Goal: Transaction & Acquisition: Purchase product/service

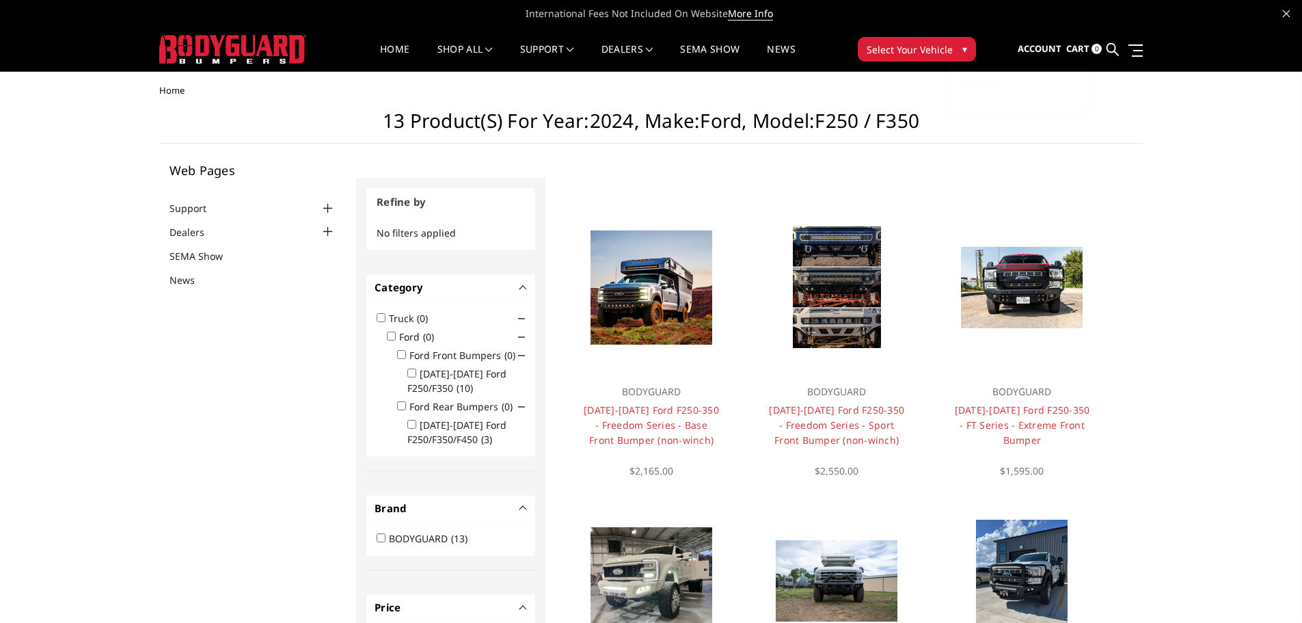
click at [1005, 77] on link "Sign out" at bounding box center [1017, 85] width 109 height 21
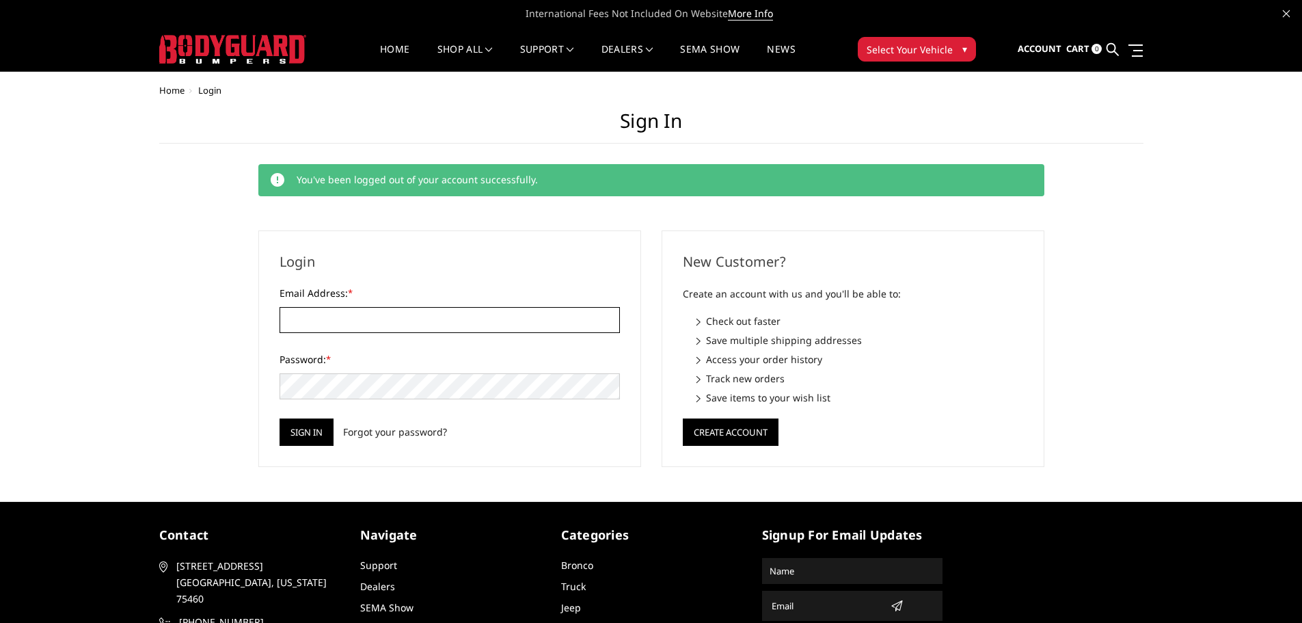
type input "[EMAIL_ADDRESS][DOMAIN_NAME]"
click at [1115, 48] on icon at bounding box center [1113, 49] width 12 height 12
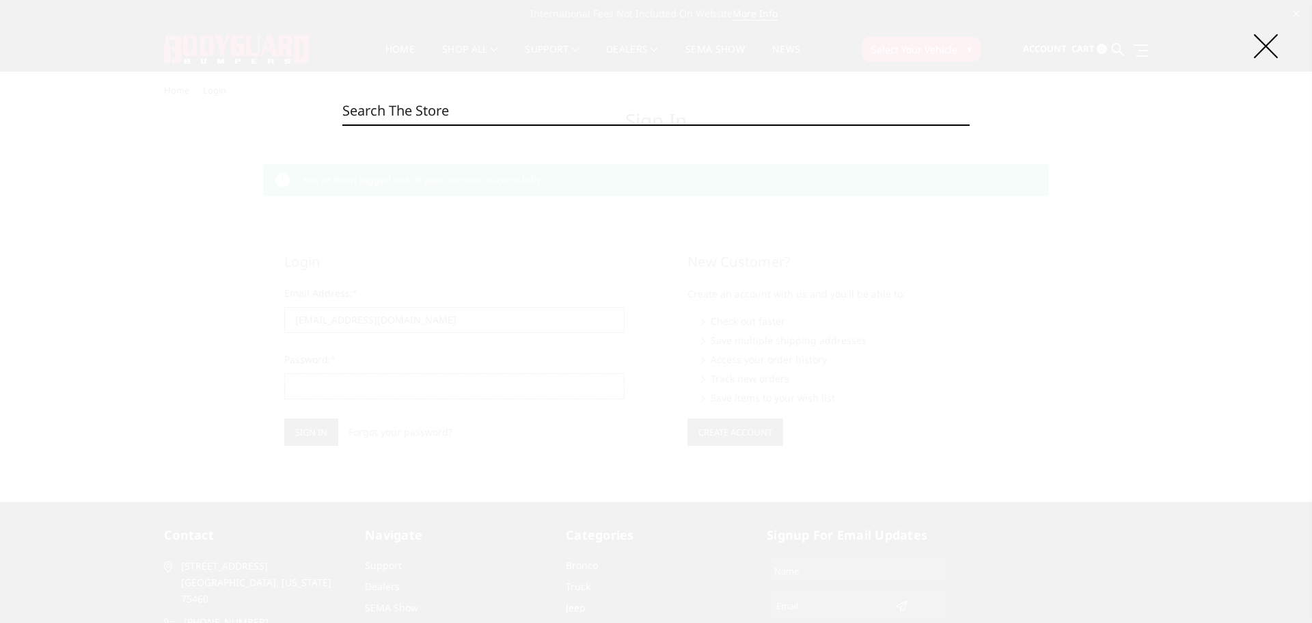
click at [526, 125] on fieldset "Search Search" at bounding box center [656, 111] width 628 height 29
click at [525, 113] on input "Search" at bounding box center [656, 110] width 628 height 27
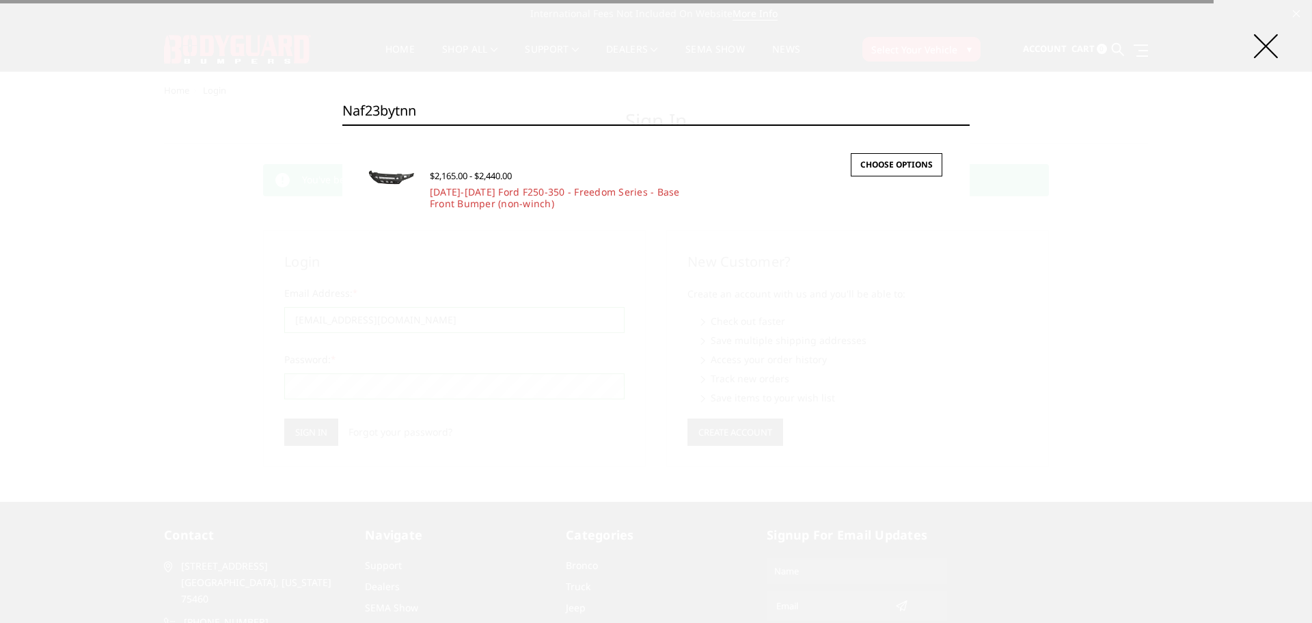
type input "naf23bytnn"
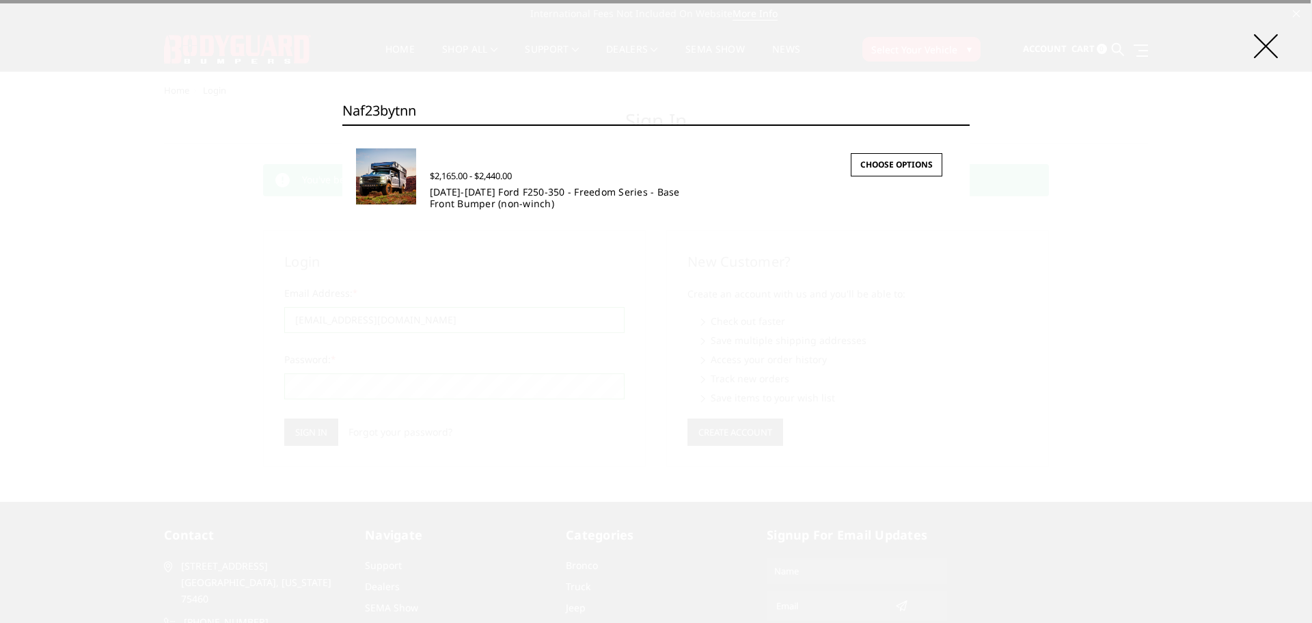
drag, startPoint x: 467, startPoint y: 187, endPoint x: 462, endPoint y: 192, distance: 7.3
click at [462, 192] on link "2023-2025 Ford F250-350 - Freedom Series - Base Front Bumper (non-winch)" at bounding box center [555, 197] width 250 height 25
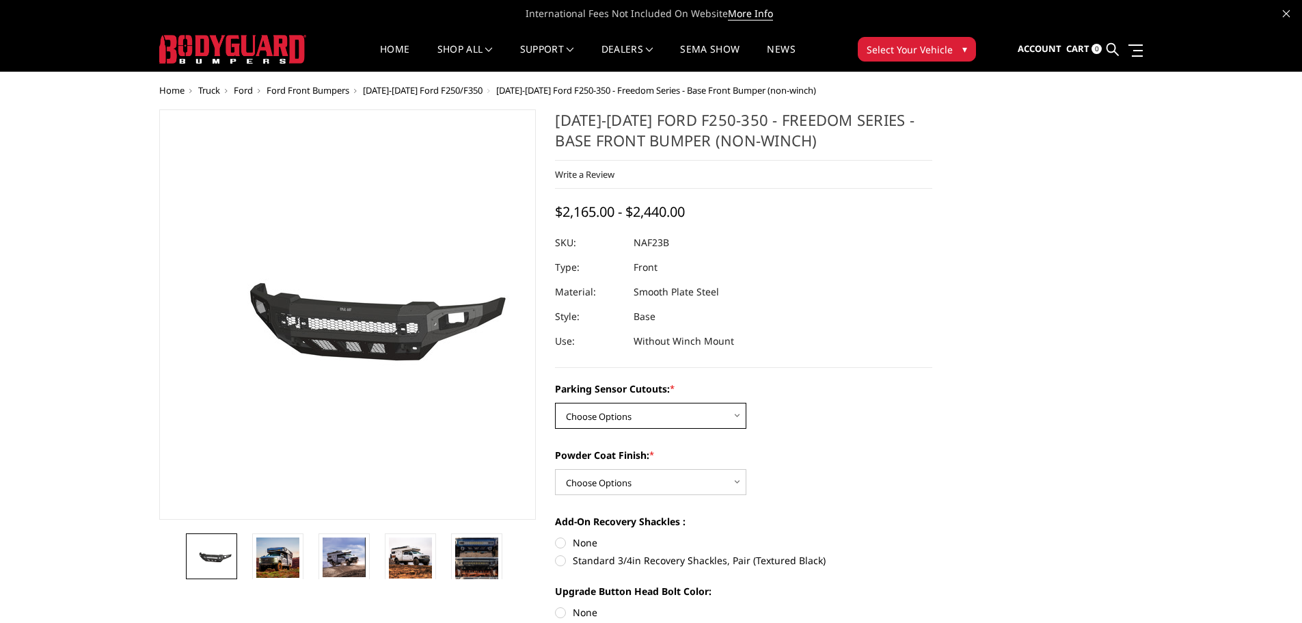
click at [589, 420] on select "Choose Options No - Without Parking Sensor Cutouts Yes - With Parking Sensor Cu…" at bounding box center [650, 416] width 191 height 26
select select "2563"
click at [555, 403] on select "Choose Options No - Without Parking Sensor Cutouts Yes - With Parking Sensor Cu…" at bounding box center [650, 416] width 191 height 26
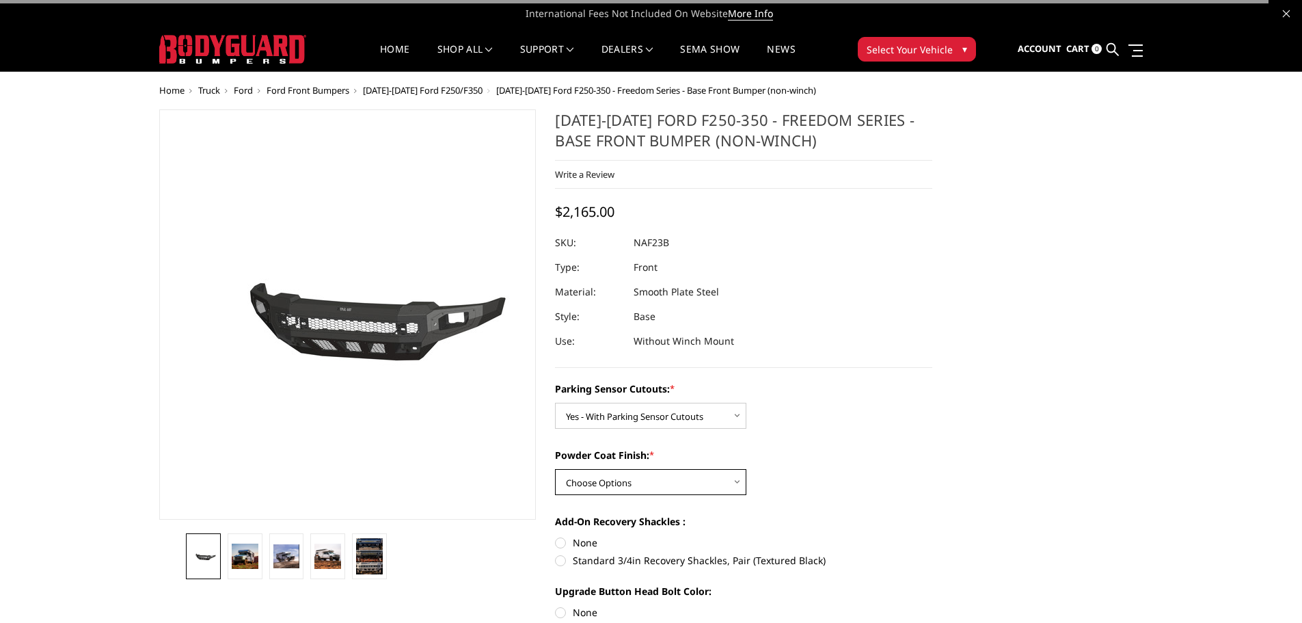
click at [592, 481] on select "Choose Options Bare Metal Textured Black Powder Coat" at bounding box center [650, 482] width 191 height 26
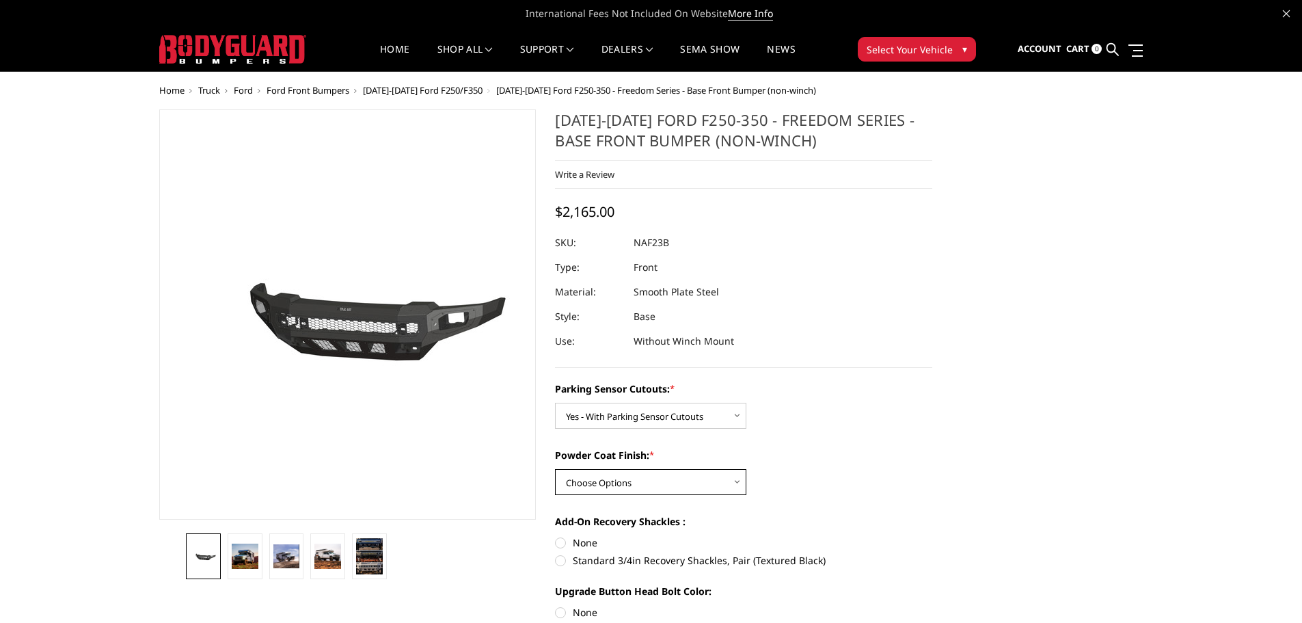
select select "2564"
click at [555, 469] on select "Choose Options Bare Metal Textured Black Powder Coat" at bounding box center [650, 482] width 191 height 26
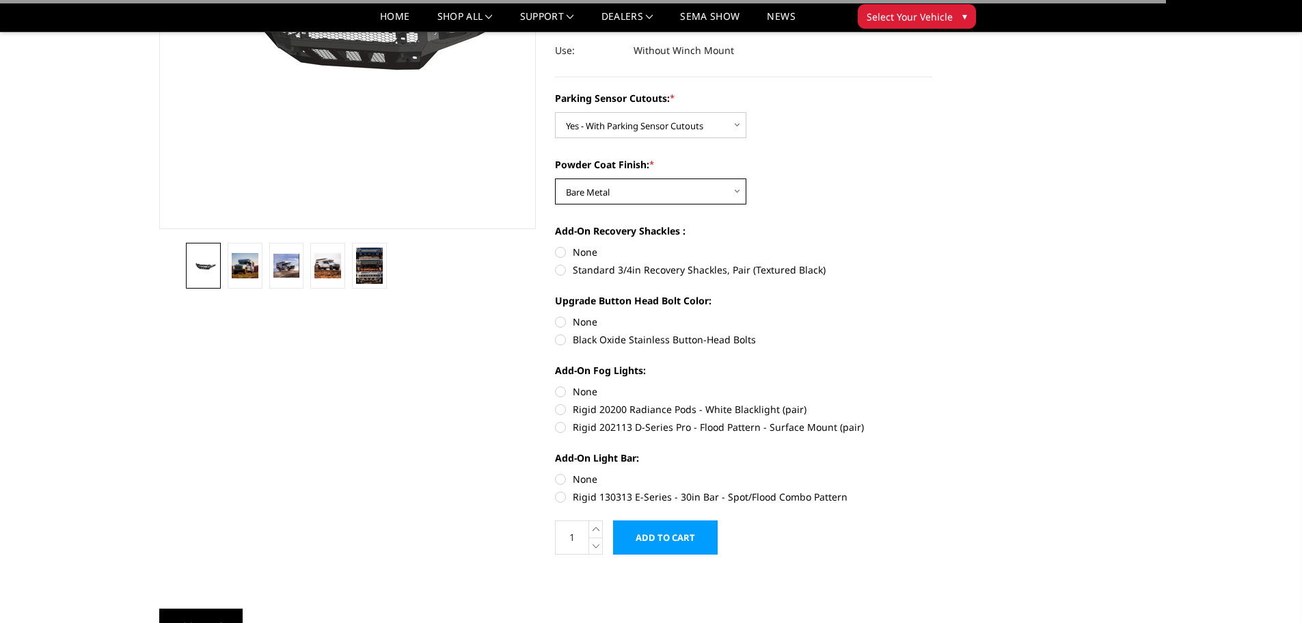
scroll to position [273, 0]
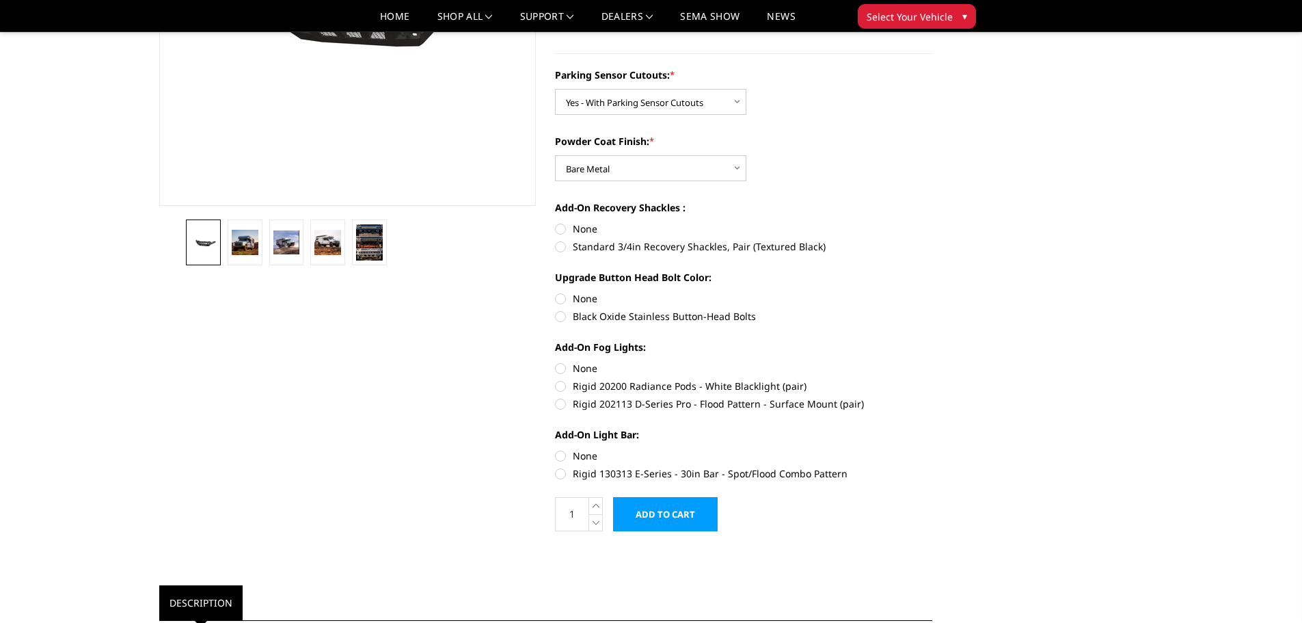
click at [605, 250] on label "Standard 3/4in Recovery Shackles, Pair (Textured Black)" at bounding box center [743, 246] width 377 height 14
click at [932, 222] on input "Standard 3/4in Recovery Shackles, Pair (Textured Black)" at bounding box center [932, 221] width 1 height 1
radio input "true"
click at [585, 295] on label "None" at bounding box center [743, 298] width 377 height 14
click at [556, 292] on input "None" at bounding box center [555, 291] width 1 height 1
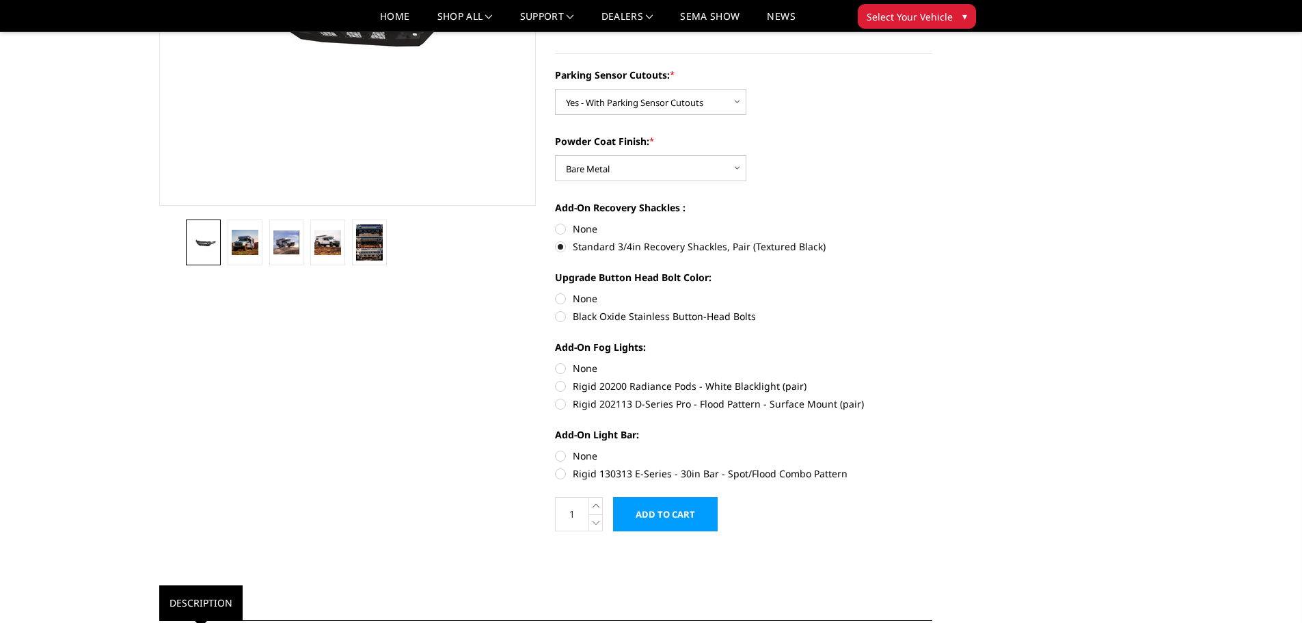
radio input "true"
click at [581, 403] on label "Rigid 202113 D-Series Pro - Flood Pattern - Surface Mount (pair)" at bounding box center [743, 403] width 377 height 14
click at [932, 379] on input "Rigid 202113 D-Series Pro - Flood Pattern - Surface Mount (pair)" at bounding box center [932, 379] width 1 height 1
radio input "true"
click at [588, 473] on label "Rigid 130313 E-Series - 30in Bar - Spot/Flood Combo Pattern" at bounding box center [743, 473] width 377 height 14
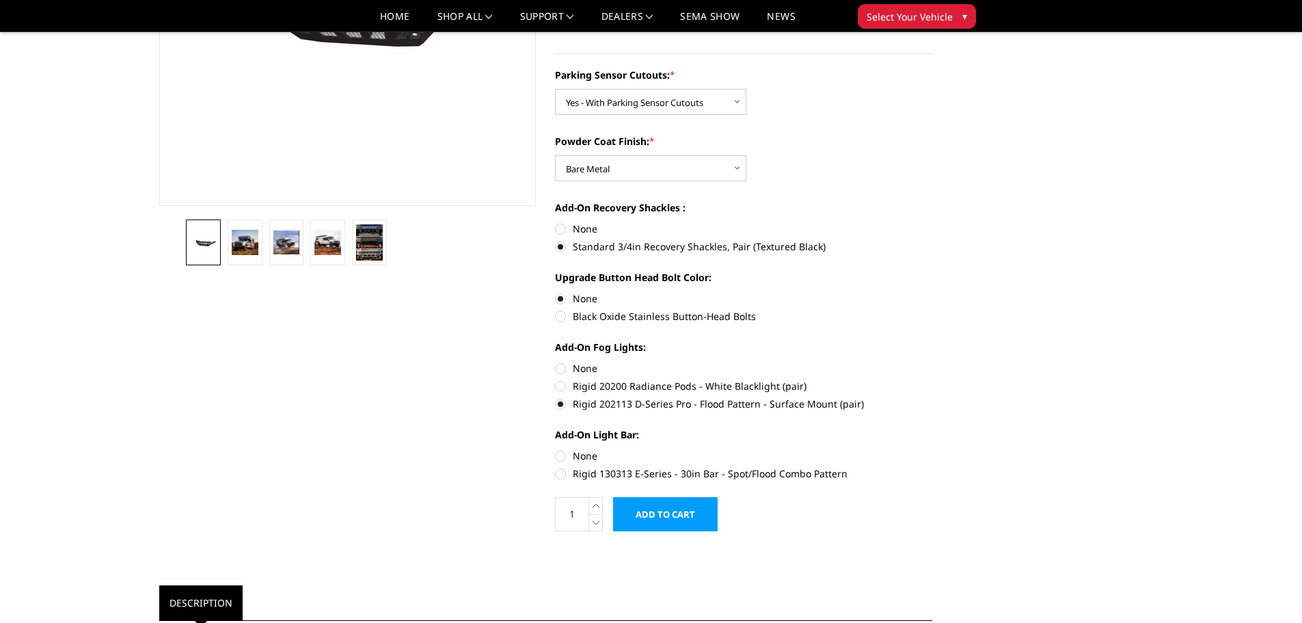
click at [932, 449] on input "Rigid 130313 E-Series - 30in Bar - Spot/Flood Combo Pattern" at bounding box center [932, 448] width 1 height 1
radio input "true"
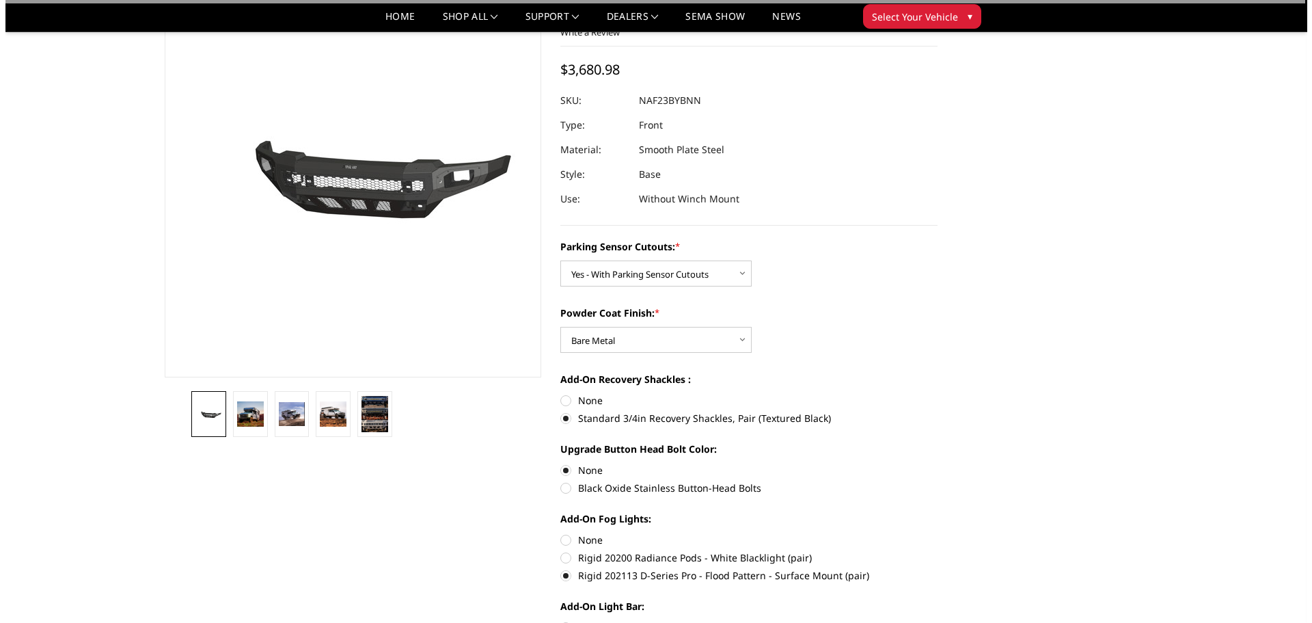
scroll to position [0, 0]
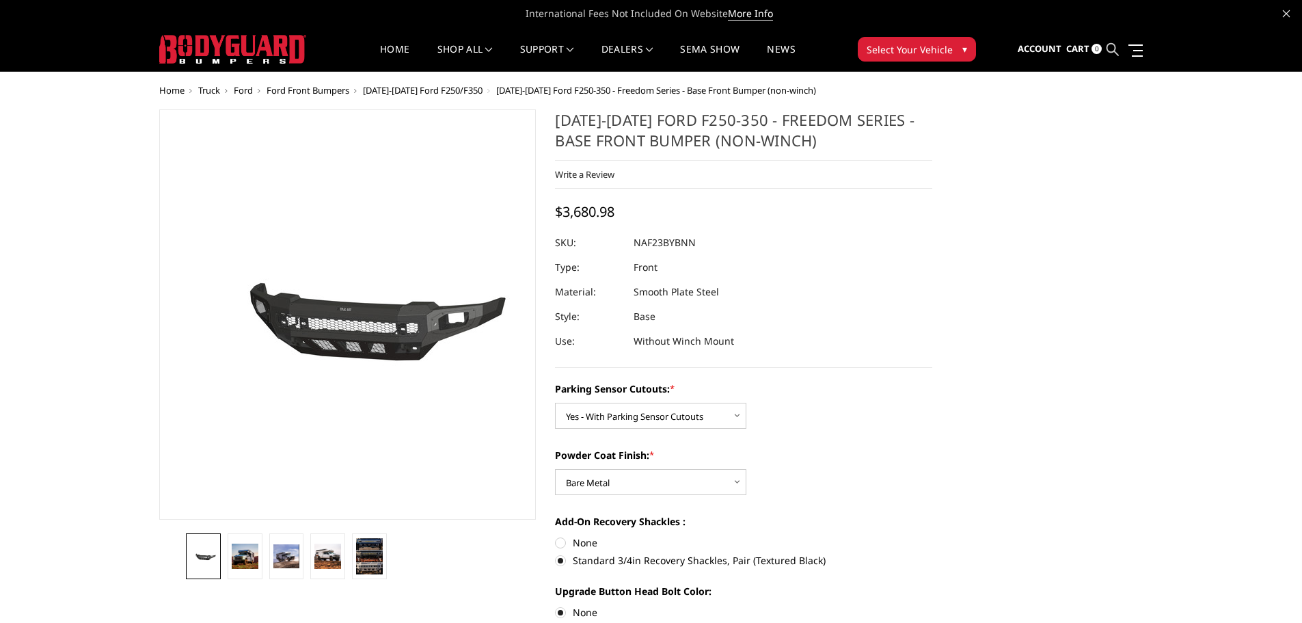
click at [1119, 49] on icon at bounding box center [1113, 49] width 12 height 12
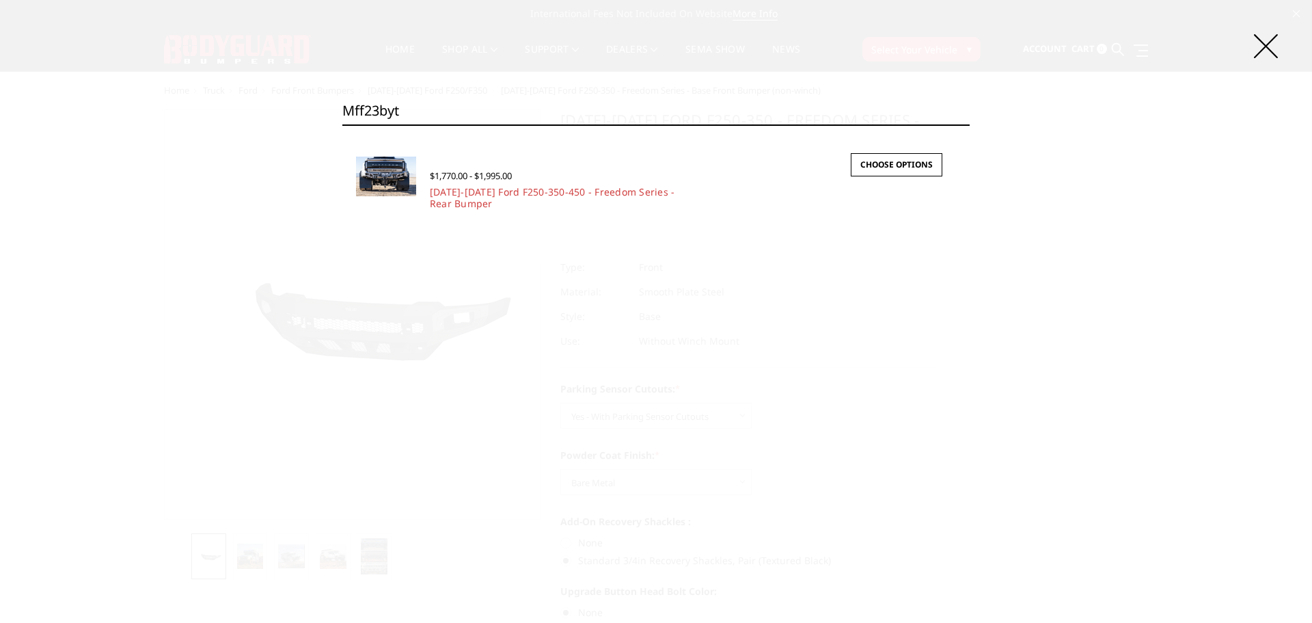
type input "mff23byt"
click at [543, 182] on div "$1,770.00 - $1,995.00" at bounding box center [609, 174] width 359 height 15
click at [540, 191] on link "[DATE]-[DATE] Ford F250-350-450 - Freedom Series - Rear Bumper" at bounding box center [552, 197] width 245 height 25
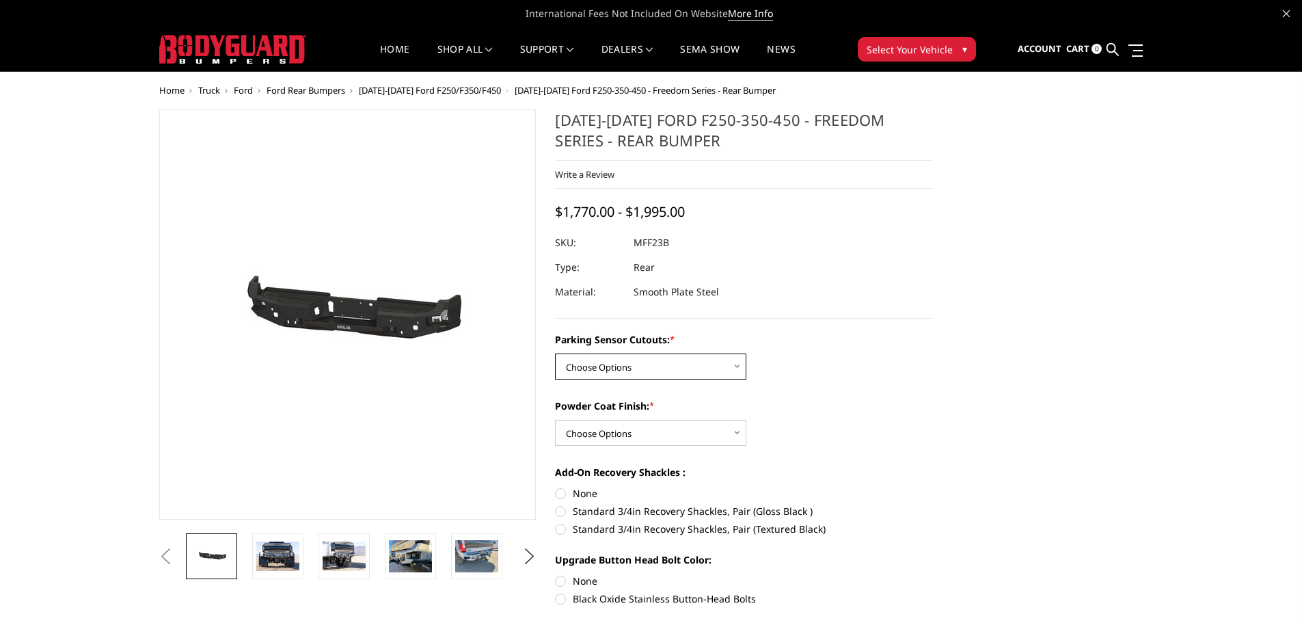
click at [616, 354] on select "Choose Options No - Without Parking Sensor Cutouts Yes - With Parking Sensor Cu…" at bounding box center [650, 366] width 191 height 26
select select "2559"
click at [555, 353] on select "Choose Options No - Without Parking Sensor Cutouts Yes - With Parking Sensor Cu…" at bounding box center [650, 366] width 191 height 26
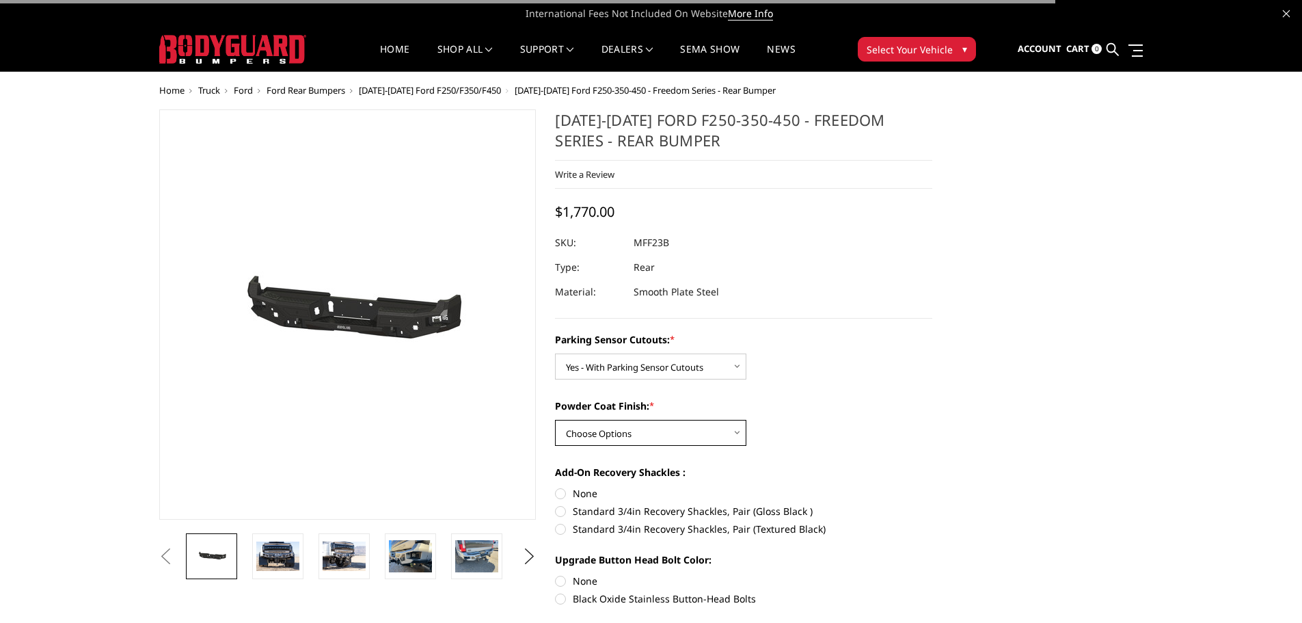
click at [594, 430] on select "Choose Options Bare Metal Textured Black Powder Coat" at bounding box center [650, 433] width 191 height 26
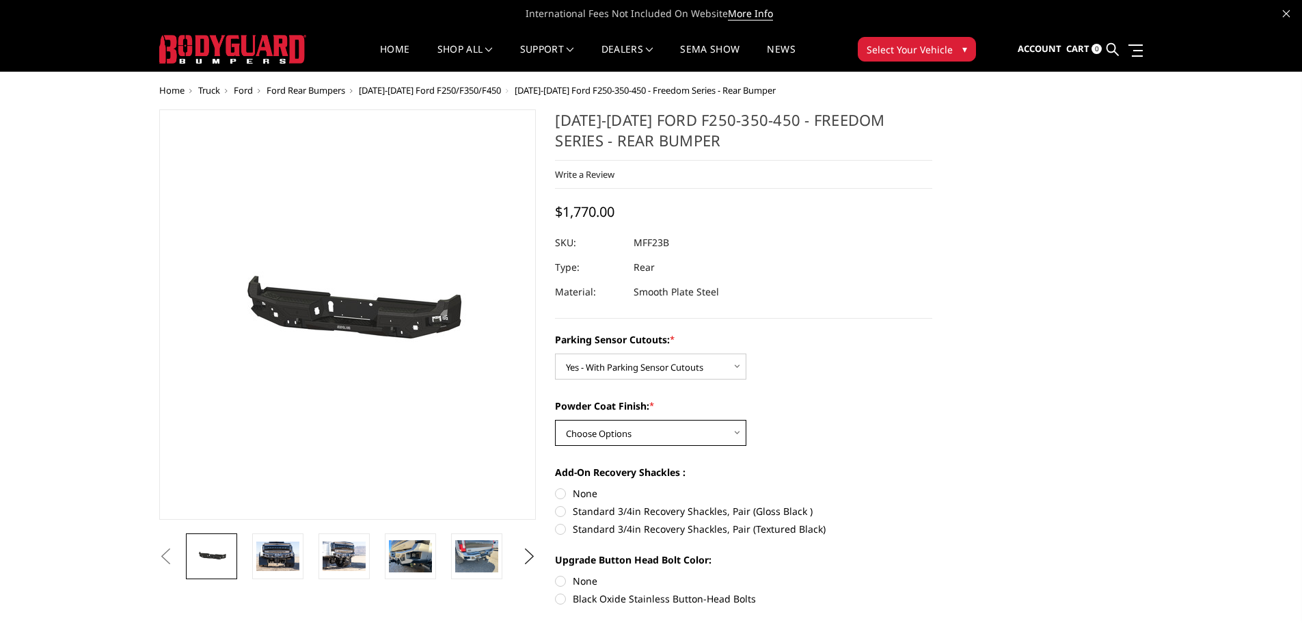
select select "2560"
click at [555, 420] on select "Choose Options Bare Metal Textured Black Powder Coat" at bounding box center [650, 433] width 191 height 26
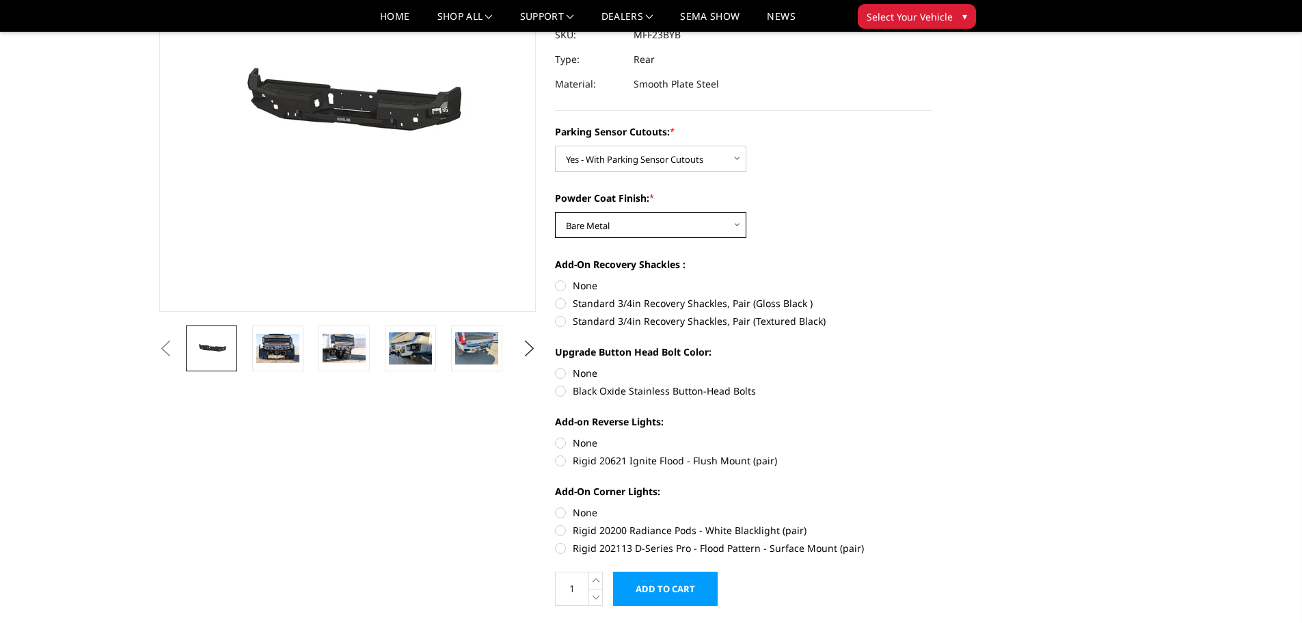
scroll to position [205, 0]
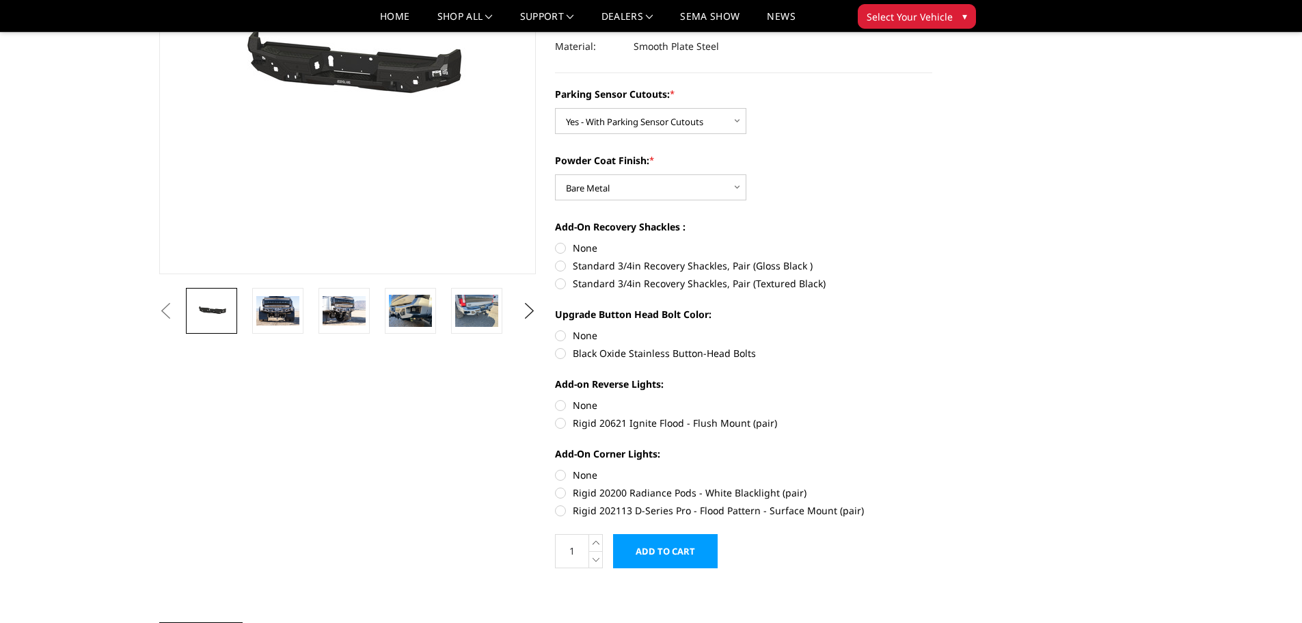
click at [600, 287] on label "Standard 3/4in Recovery Shackles, Pair (Textured Black)" at bounding box center [743, 283] width 377 height 14
click at [932, 259] on input "Standard 3/4in Recovery Shackles, Pair (Textured Black)" at bounding box center [932, 258] width 1 height 1
radio input "true"
click at [587, 338] on label "None" at bounding box center [743, 335] width 377 height 14
click at [556, 329] on input "None" at bounding box center [555, 328] width 1 height 1
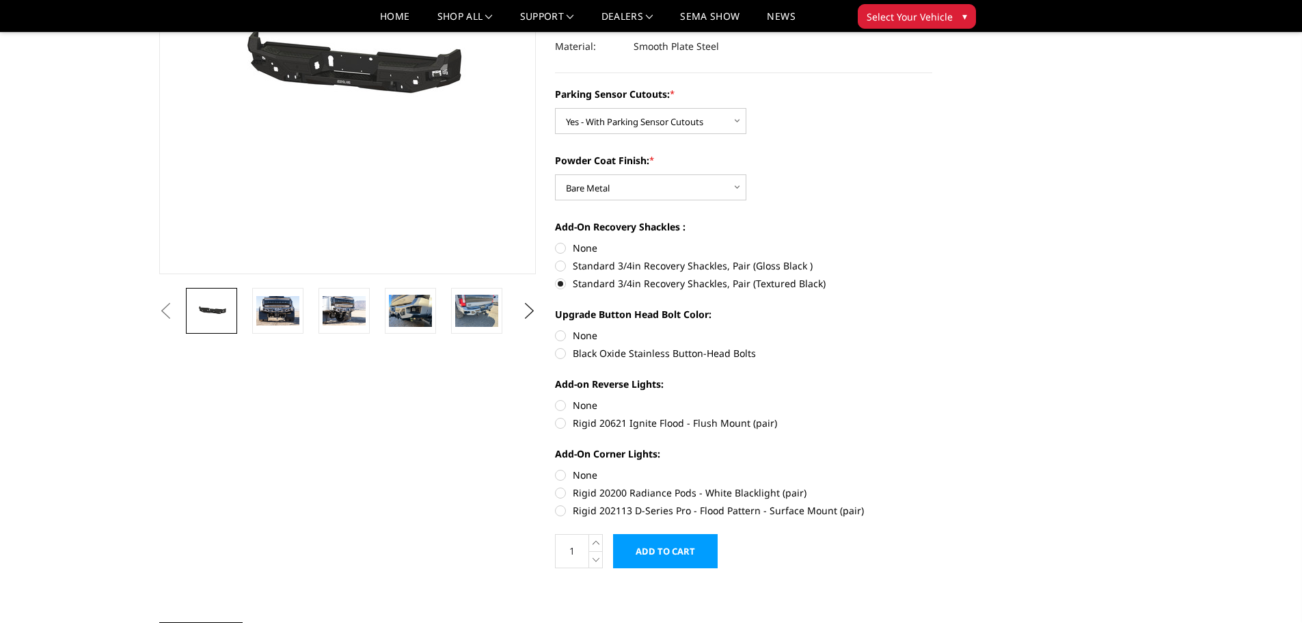
radio input "true"
click at [589, 425] on label "Rigid 20621 Ignite Flood - Flush Mount (pair)" at bounding box center [743, 423] width 377 height 14
click at [932, 399] on input "Rigid 20621 Ignite Flood - Flush Mount (pair)" at bounding box center [932, 398] width 1 height 1
radio input "true"
click at [606, 510] on label "Rigid 202113 D-Series Pro - Flood Pattern - Surface Mount (pair)" at bounding box center [743, 510] width 377 height 14
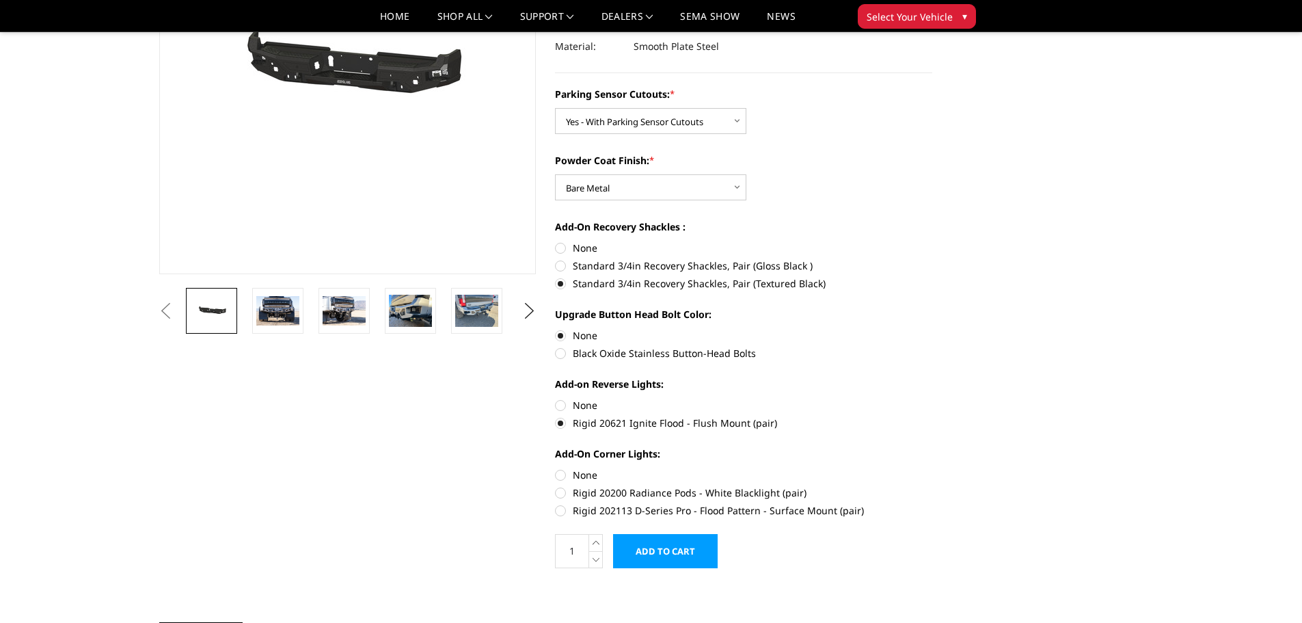
click at [932, 486] on input "Rigid 202113 D-Series Pro - Flood Pattern - Surface Mount (pair)" at bounding box center [932, 485] width 1 height 1
radio input "true"
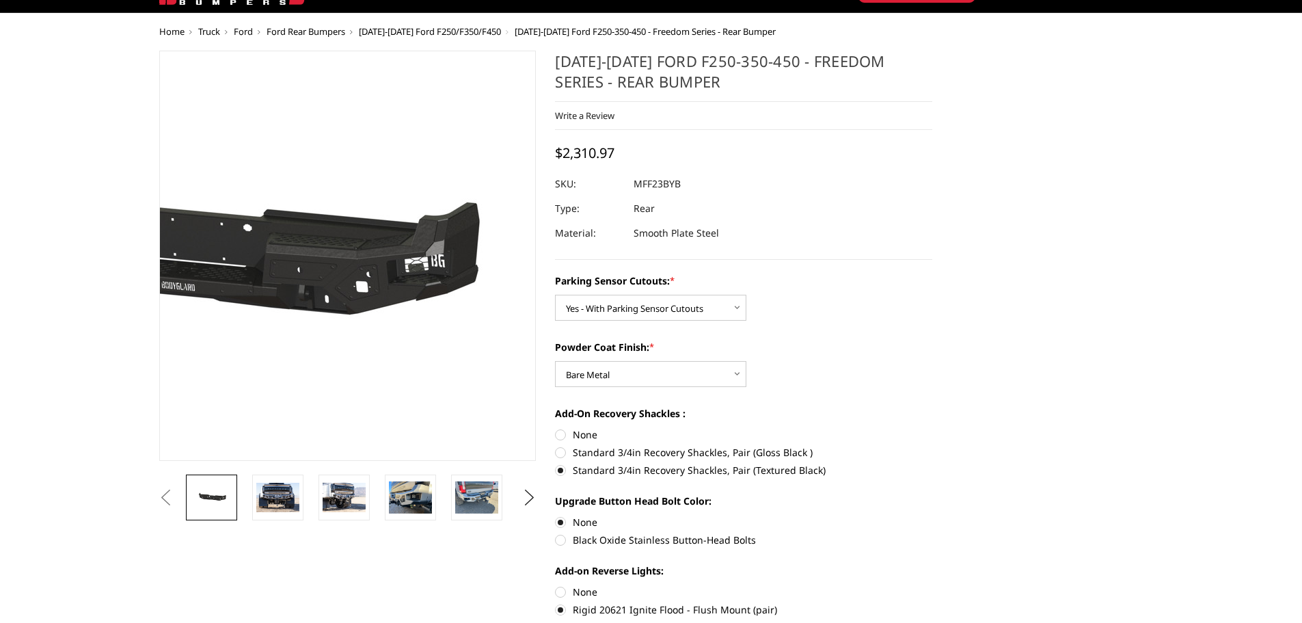
scroll to position [0, 0]
